Goal: Information Seeking & Learning: Check status

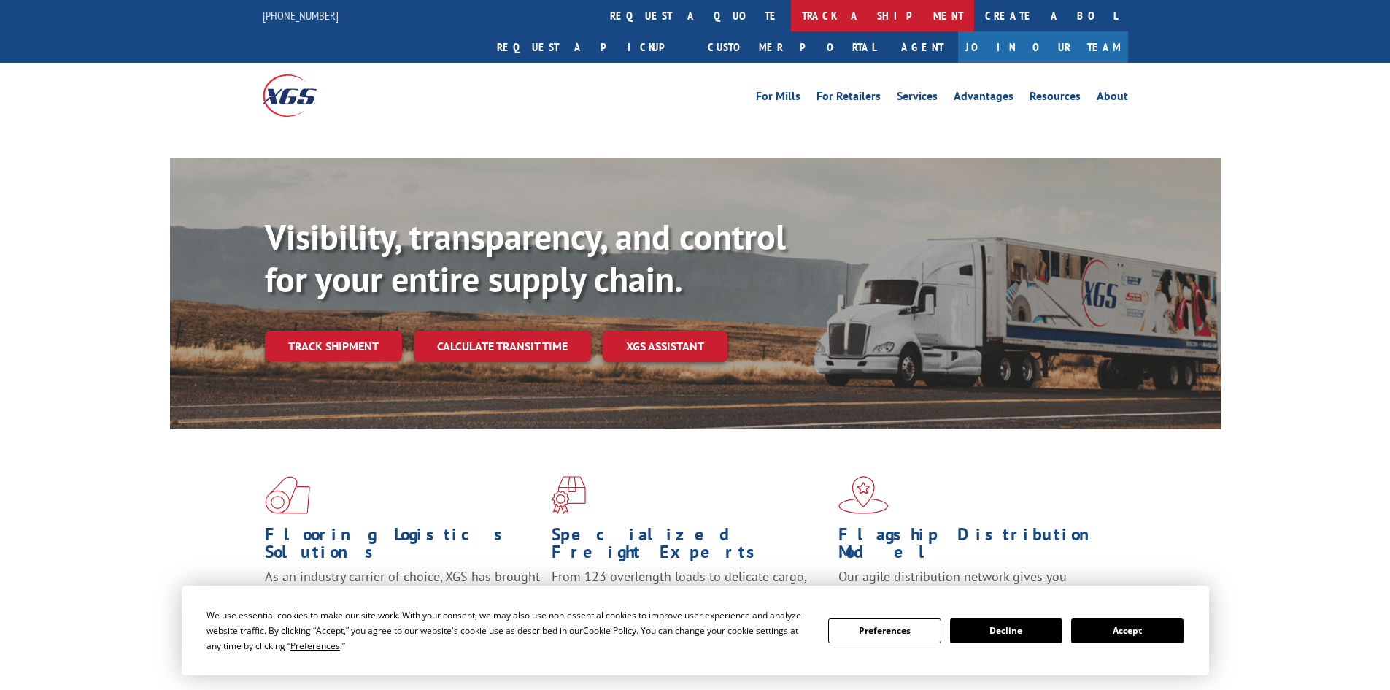
click at [791, 12] on link "track a shipment" at bounding box center [882, 15] width 183 height 31
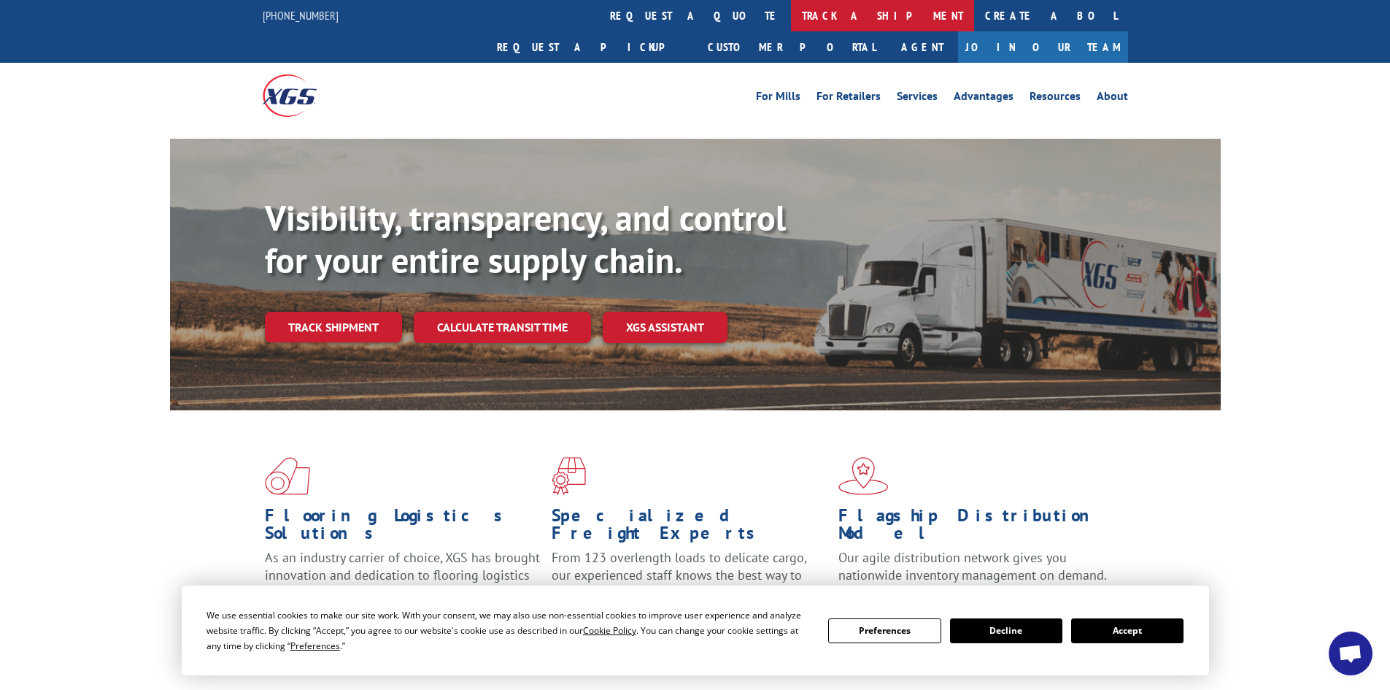
click at [791, 12] on link "track a shipment" at bounding box center [882, 15] width 183 height 31
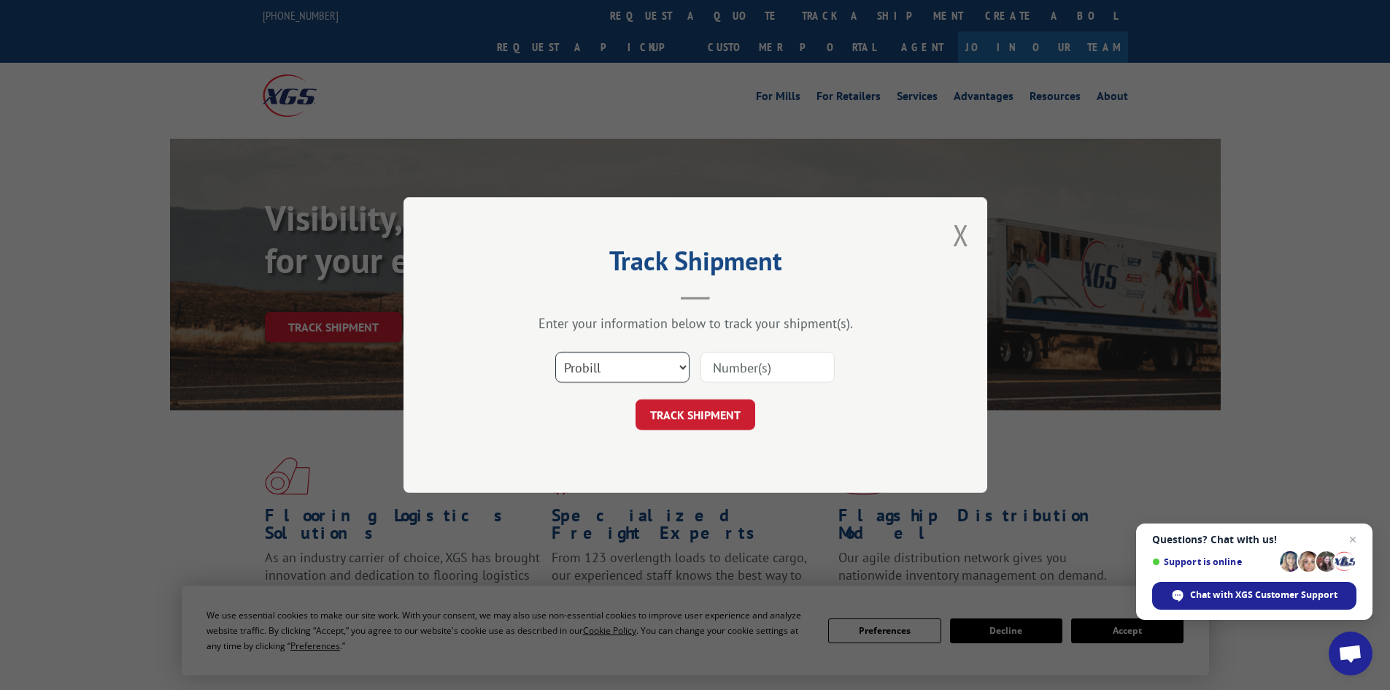
click at [593, 372] on select "Select category... Probill BOL PO" at bounding box center [622, 367] width 134 height 31
select select "bol"
click at [555, 352] on select "Select category... Probill BOL PO" at bounding box center [622, 367] width 134 height 31
paste input "449396"
type input "449396"
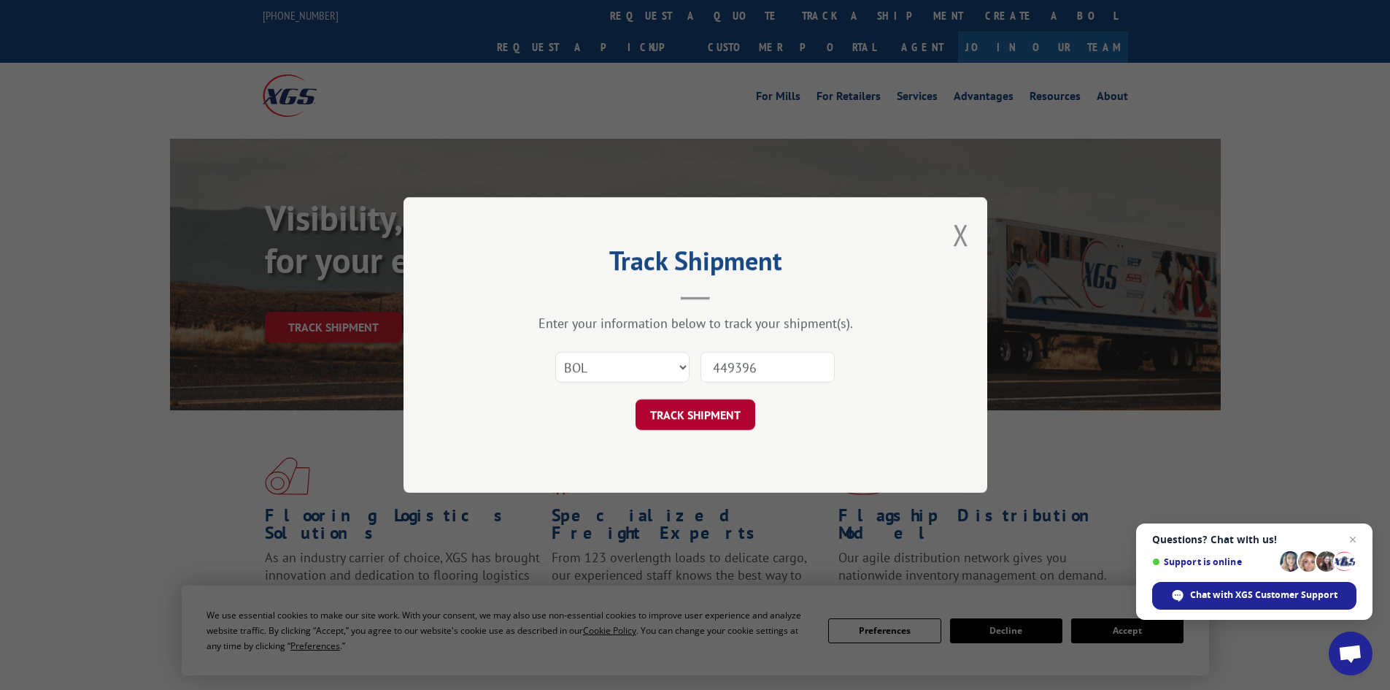
click at [709, 415] on button "TRACK SHIPMENT" at bounding box center [696, 414] width 120 height 31
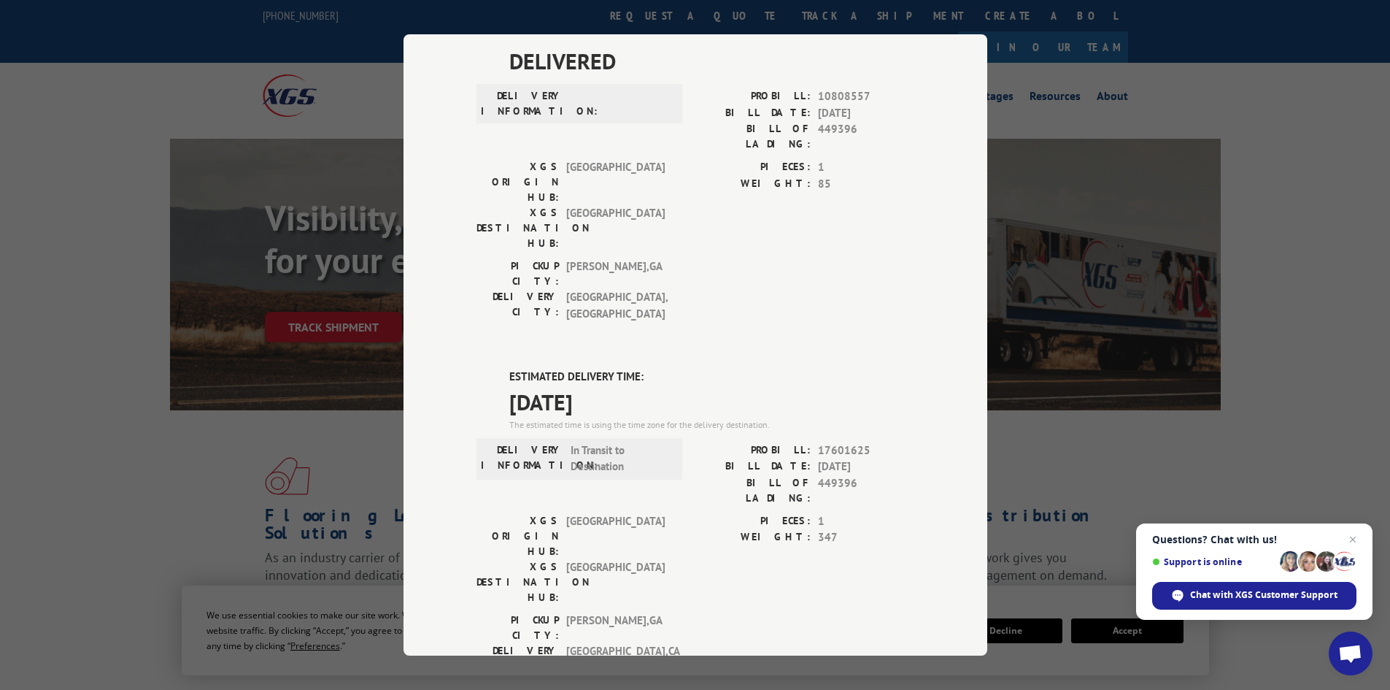
scroll to position [51, 0]
